Goal: Navigation & Orientation: Find specific page/section

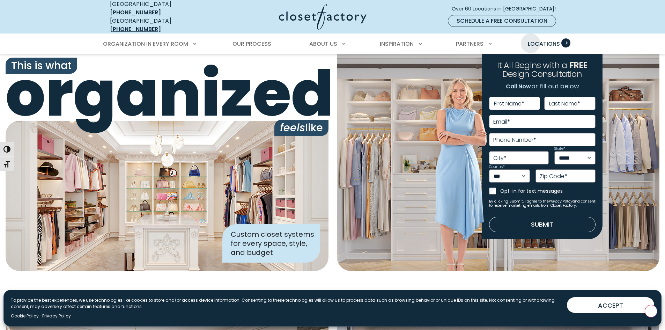
drag, startPoint x: 0, startPoint y: 0, endPoint x: 530, endPoint y: 38, distance: 531.7
click at [530, 40] on span "Locations" at bounding box center [544, 44] width 32 height 8
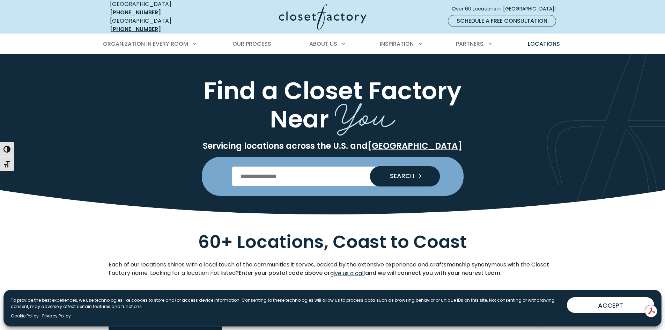
click at [308, 171] on input "Enter Postal Code" at bounding box center [332, 176] width 201 height 20
type input "*****"
click at [370, 166] on button "SEARCH" at bounding box center [405, 176] width 70 height 20
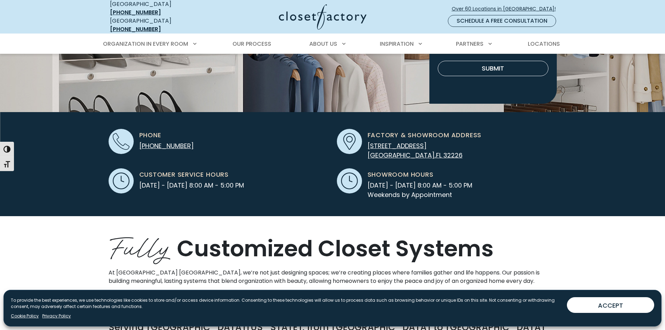
scroll to position [105, 0]
